Goal: Information Seeking & Learning: Learn about a topic

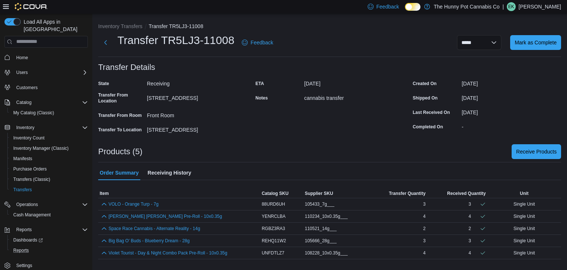
click at [29, 245] on button "Reports" at bounding box center [48, 250] width 83 height 10
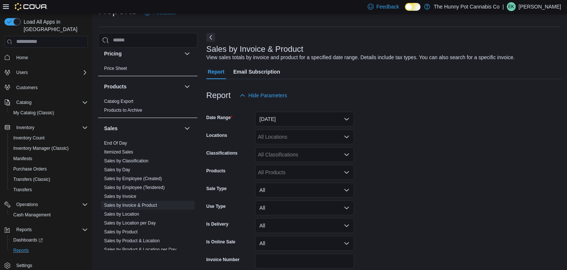
scroll to position [335, 0]
click at [146, 205] on link "Sales by Invoice & Product" at bounding box center [130, 204] width 53 height 5
click at [290, 121] on button "[DATE]" at bounding box center [304, 119] width 99 height 15
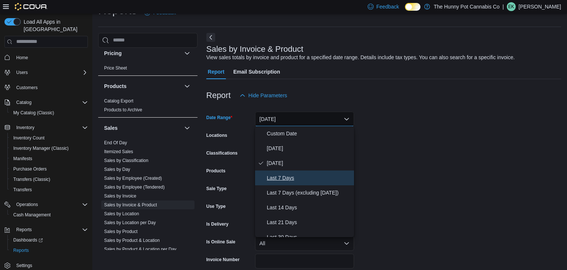
click at [289, 171] on button "Last 7 Days" at bounding box center [304, 177] width 99 height 15
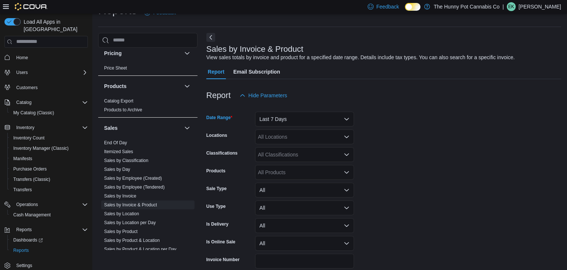
click at [313, 136] on div "All Locations" at bounding box center [304, 136] width 99 height 15
type input "**"
click at [315, 157] on div "[STREET_ADDRESS]" at bounding box center [305, 159] width 90 height 7
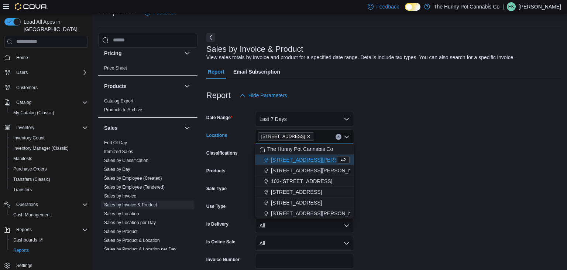
click at [384, 174] on form "Date Range Last 7 Days Locations [STREET_ADDRESS] Selected. [STREET_ADDRESS] Ba…" at bounding box center [384, 196] width 355 height 186
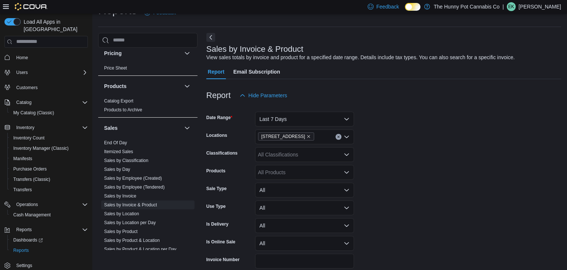
click at [328, 172] on div "All Products" at bounding box center [304, 172] width 99 height 15
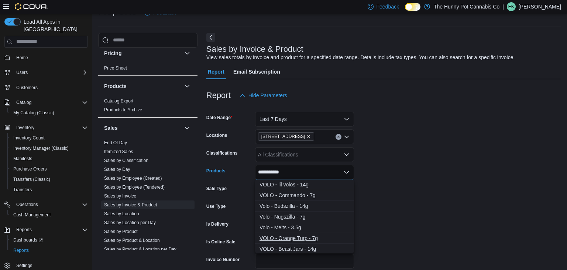
type input "**********"
click at [310, 237] on div "VOLO - Orange Turp - 7g" at bounding box center [305, 237] width 90 height 7
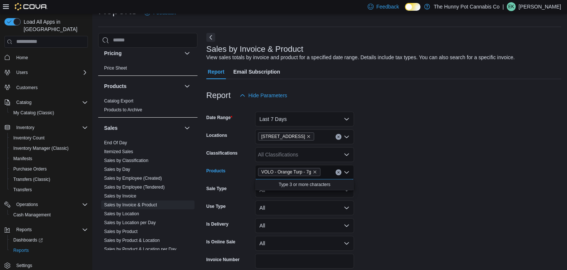
click at [437, 216] on form "Date Range Last 7 Days Locations [STREET_ADDRESS] Classifications All Classific…" at bounding box center [384, 196] width 355 height 186
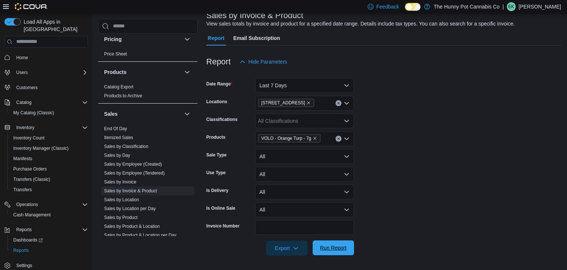
click at [333, 247] on span "Run Report" at bounding box center [333, 247] width 27 height 7
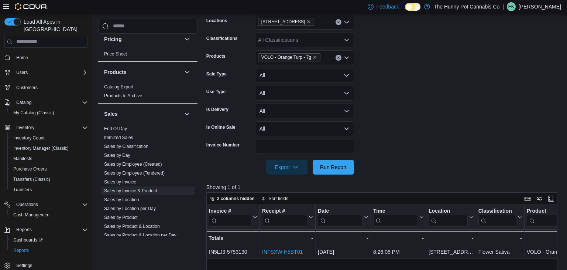
scroll to position [132, 0]
click at [317, 55] on span "VOLO - Orange Turp - 7g" at bounding box center [289, 57] width 62 height 8
click at [317, 57] on icon "Remove VOLO - Orange Turp - 7g from selection in this group" at bounding box center [315, 57] width 4 height 4
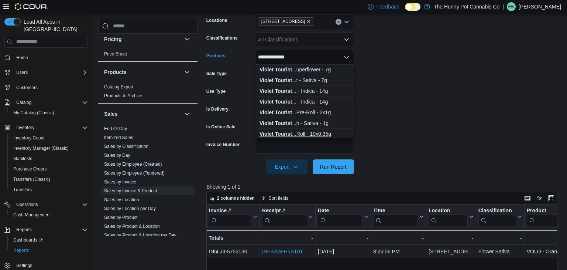
type input "**********"
click at [315, 133] on div "Violet Tourist ...Roll - 10x0.35g" at bounding box center [305, 133] width 90 height 7
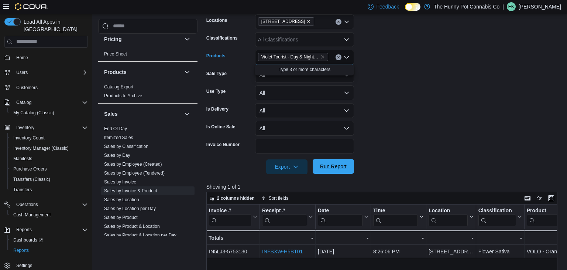
click at [323, 166] on span "Run Report" at bounding box center [333, 166] width 27 height 7
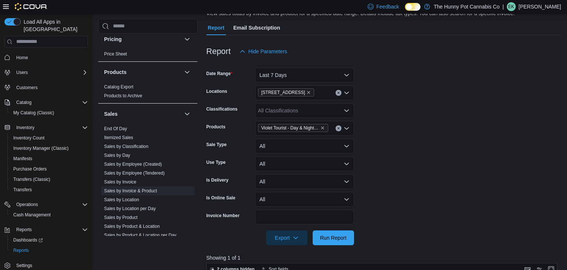
scroll to position [61, 0]
click at [323, 127] on icon "Remove Violet Tourist - Day & Night Combo Pack Pre-Roll - 10x0.35g from selecti…" at bounding box center [323, 128] width 4 height 4
click at [310, 128] on div "All Products" at bounding box center [304, 128] width 99 height 15
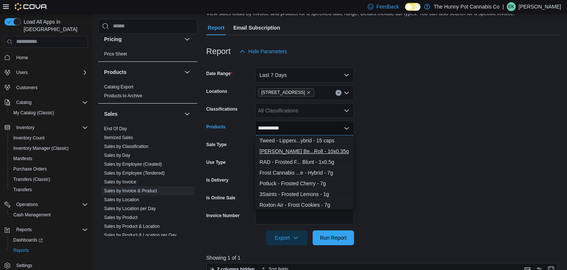
type input "**********"
click at [310, 153] on div "[PERSON_NAME] Be...Roll - 10x0.35g" at bounding box center [305, 150] width 90 height 7
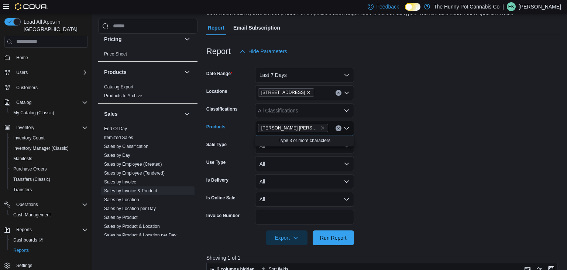
click at [407, 178] on form "Date Range Last 7 Days Locations [STREET_ADDRESS] Classifications All Classific…" at bounding box center [384, 152] width 355 height 186
click at [331, 246] on div at bounding box center [384, 249] width 355 height 9
click at [330, 239] on span "Run Report" at bounding box center [333, 236] width 27 height 7
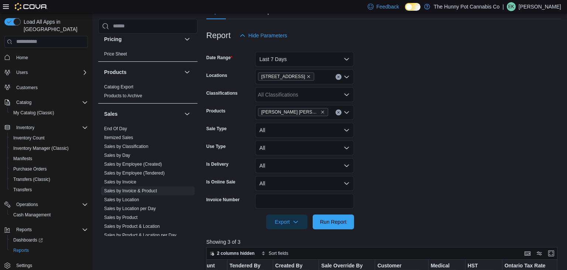
scroll to position [77, 0]
click at [324, 112] on icon "Remove OHJA - Frost Berry OG Pre-Roll - 10x0.35g from selection in this group" at bounding box center [323, 111] width 4 height 4
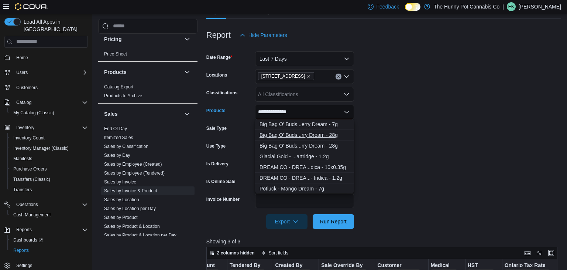
type input "**********"
click at [324, 134] on div "Big Bag O' Buds...rry Dream - 28g" at bounding box center [305, 134] width 90 height 7
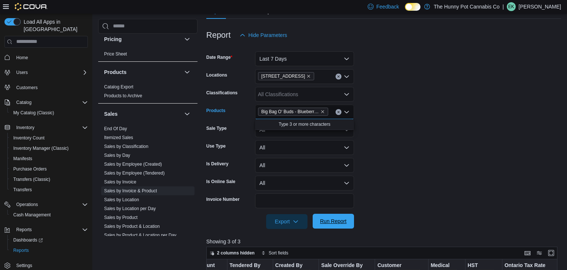
click at [336, 226] on span "Run Report" at bounding box center [333, 221] width 33 height 15
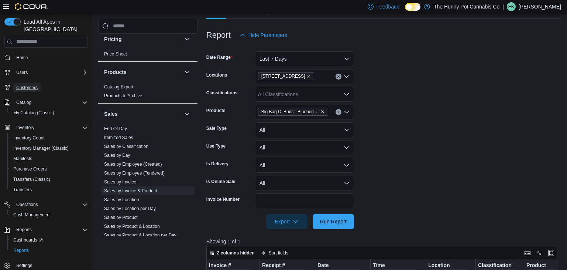
click at [32, 85] on span "Customers" at bounding box center [26, 88] width 21 height 6
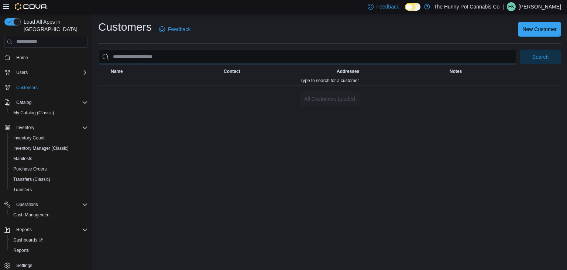
click at [165, 61] on input "search" at bounding box center [307, 57] width 419 height 15
type input "**********"
click at [520, 50] on button "Search" at bounding box center [540, 57] width 41 height 15
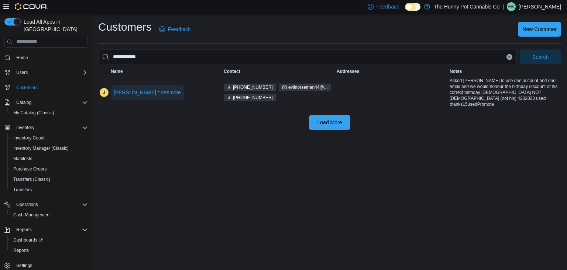
click at [151, 92] on span "[PERSON_NAME] * see note" at bounding box center [147, 92] width 67 height 7
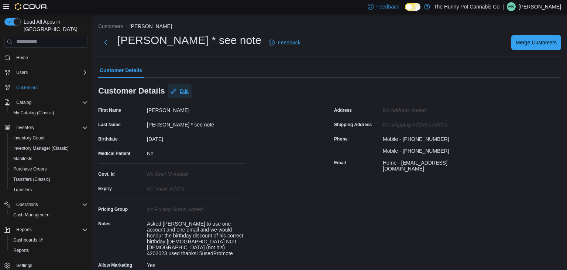
click at [183, 87] on span "Edit" at bounding box center [184, 90] width 9 height 7
select select "******"
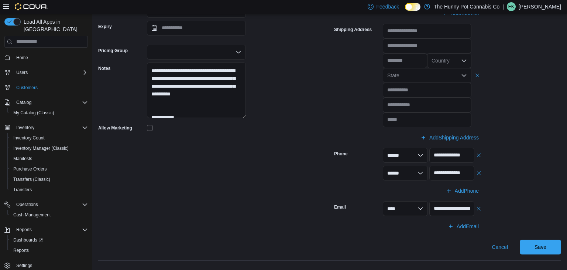
scroll to position [178, 0]
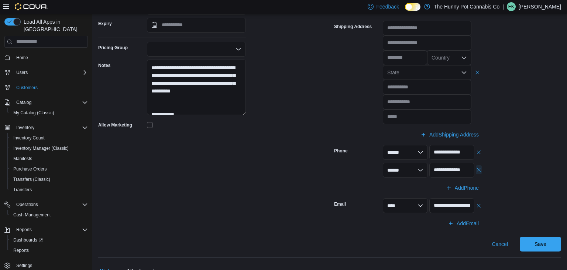
click at [477, 171] on button "button" at bounding box center [479, 169] width 6 height 9
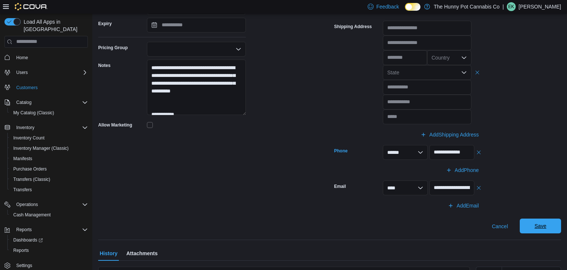
click at [539, 232] on span "Save" at bounding box center [541, 225] width 33 height 15
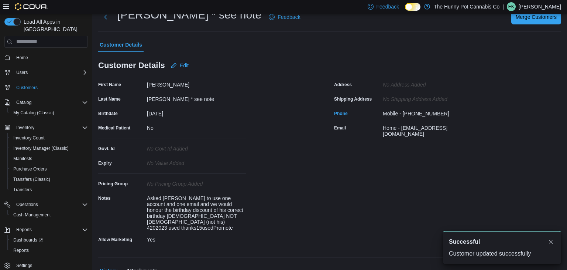
scroll to position [0, 0]
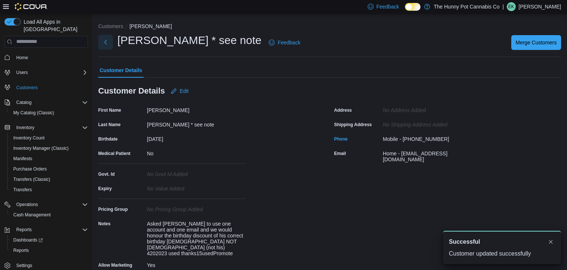
click at [107, 44] on button "Next" at bounding box center [105, 42] width 15 height 15
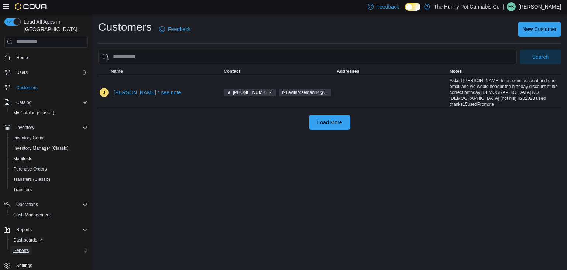
click at [14, 247] on span "Reports" at bounding box center [21, 250] width 16 height 6
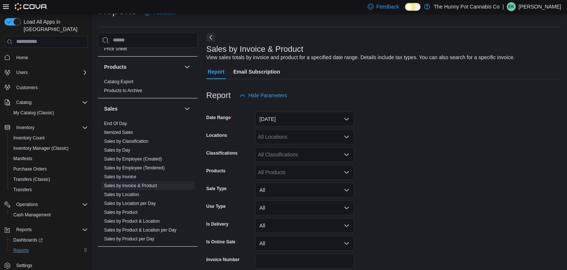
scroll to position [361, 0]
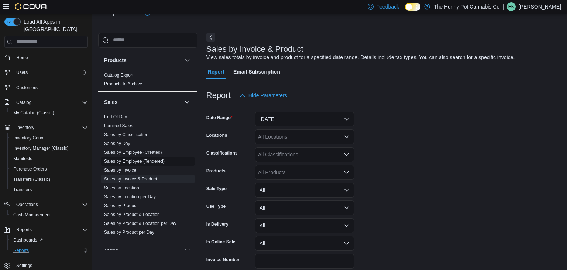
click at [155, 160] on link "Sales by Employee (Tendered)" at bounding box center [134, 160] width 61 height 5
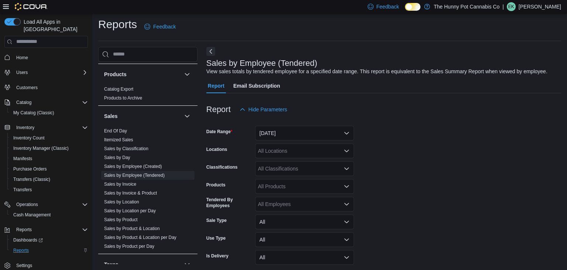
scroll to position [17, 0]
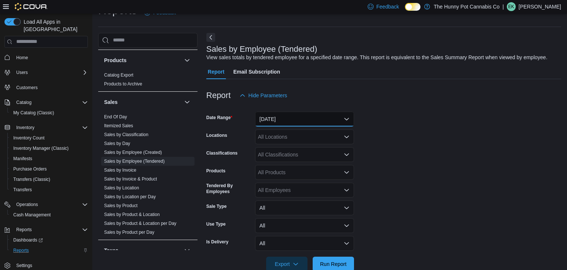
click at [326, 120] on button "[DATE]" at bounding box center [304, 119] width 99 height 15
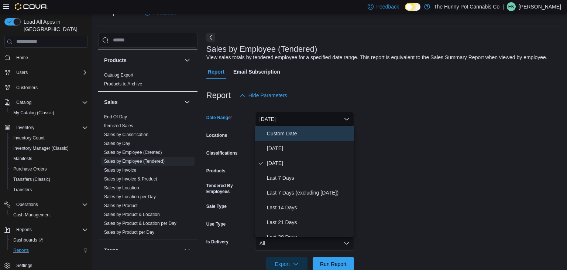
click at [323, 131] on span "Custom Date" at bounding box center [309, 133] width 84 height 9
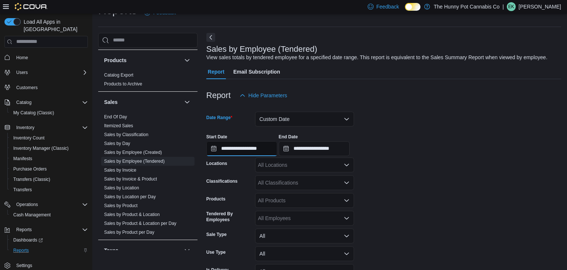
click at [277, 149] on input "**********" at bounding box center [242, 148] width 71 height 15
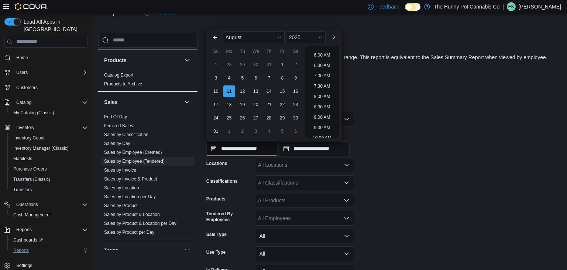
scroll to position [136, 0]
click at [331, 103] on li "9:00 AM" at bounding box center [322, 102] width 22 height 9
type input "**********"
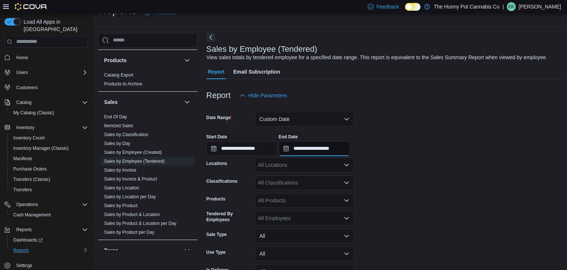
click at [350, 145] on input "**********" at bounding box center [314, 148] width 71 height 15
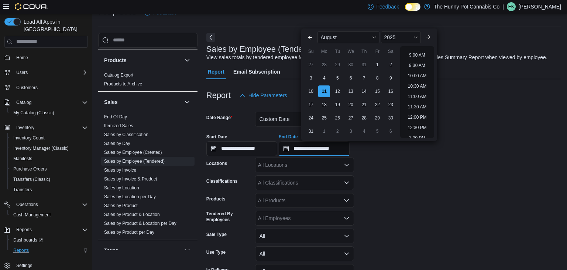
scroll to position [190, 0]
click at [416, 71] on li "10:00 AM" at bounding box center [417, 69] width 25 height 9
type input "**********"
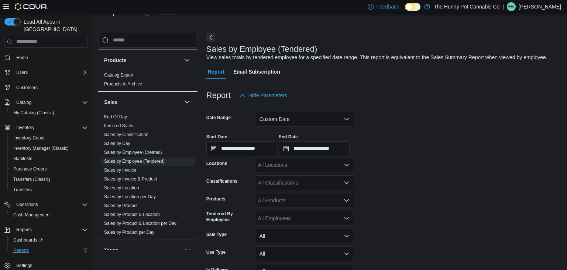
click at [289, 159] on div "All Locations" at bounding box center [304, 164] width 99 height 15
type input "**"
click at [278, 191] on span "[STREET_ADDRESS]" at bounding box center [296, 187] width 51 height 7
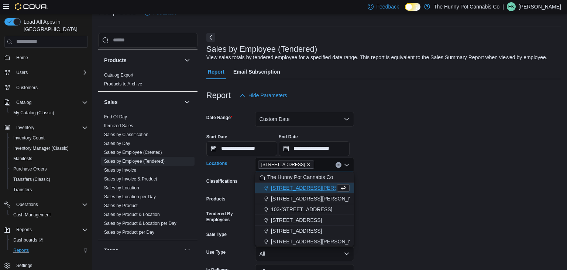
click at [403, 167] on form "**********" at bounding box center [384, 201] width 355 height 197
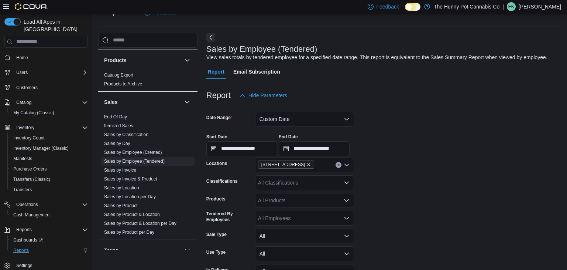
scroll to position [61, 0]
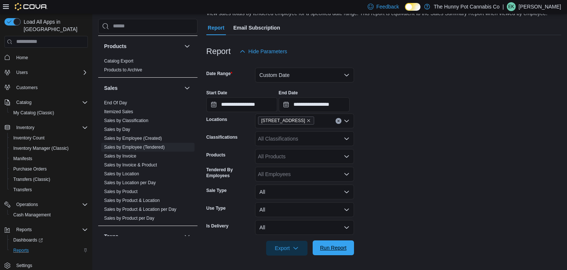
click at [333, 250] on span "Run Report" at bounding box center [333, 247] width 27 height 7
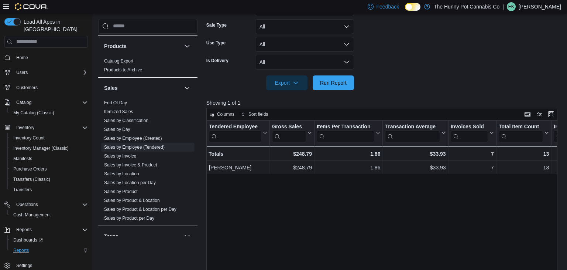
scroll to position [227, 0]
